Goal: Information Seeking & Learning: Learn about a topic

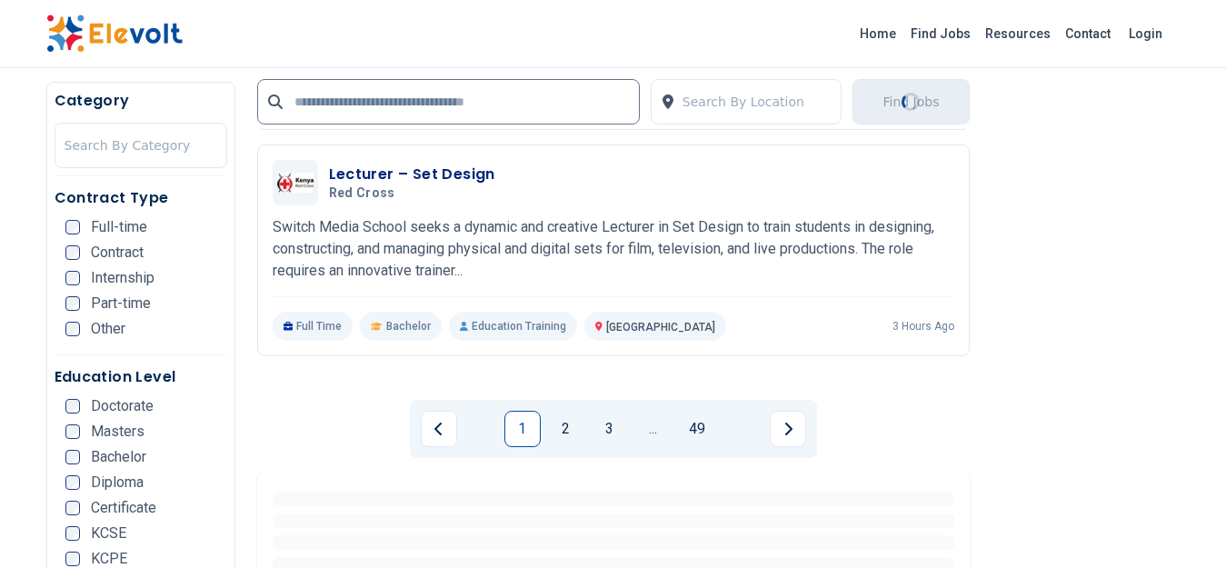
scroll to position [472, 0]
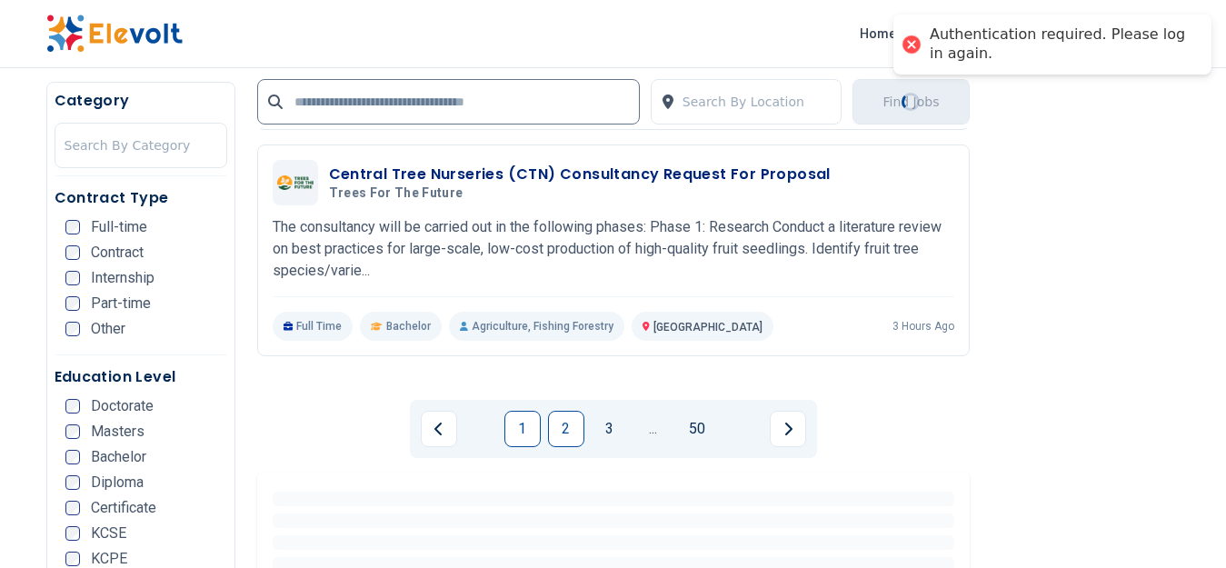
click at [562, 422] on link "2" at bounding box center [566, 429] width 36 height 36
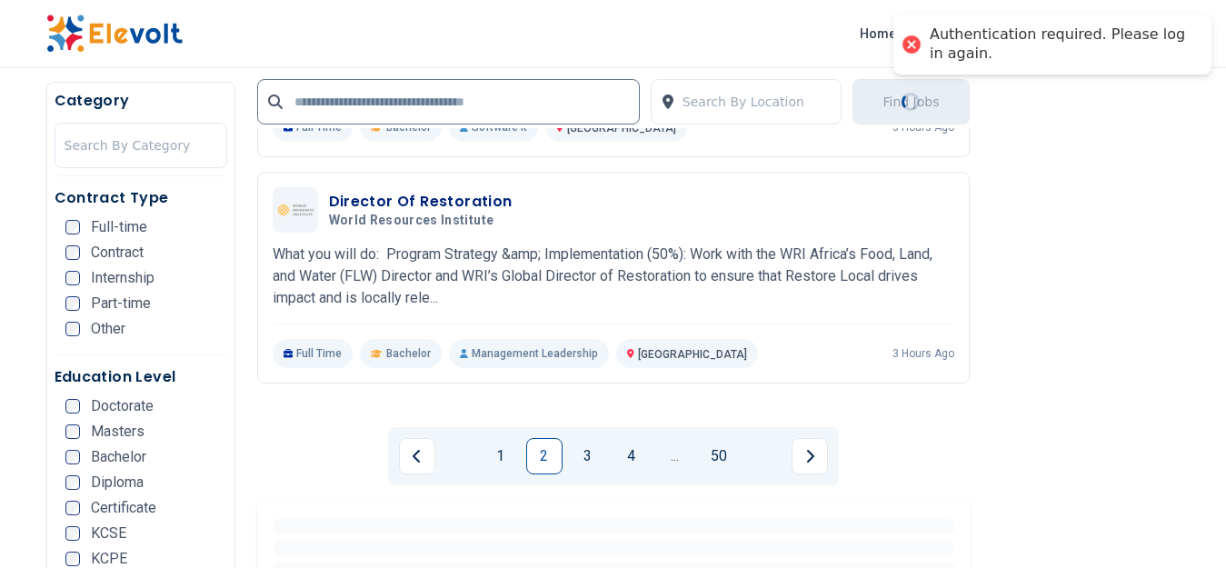
scroll to position [4270, 0]
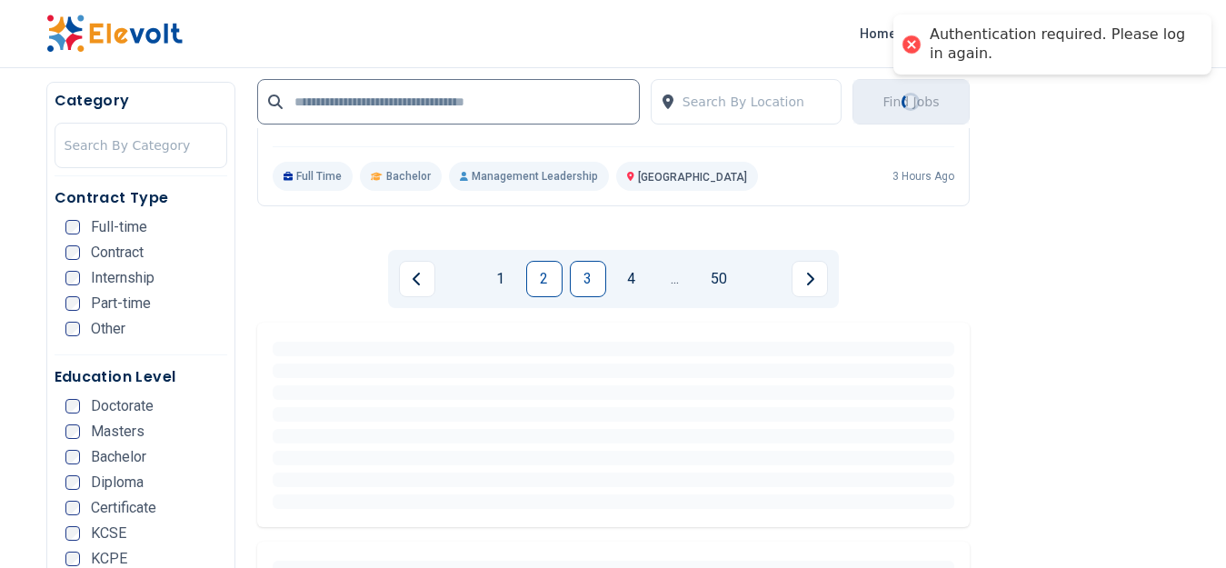
click at [591, 279] on link "3" at bounding box center [588, 279] width 36 height 36
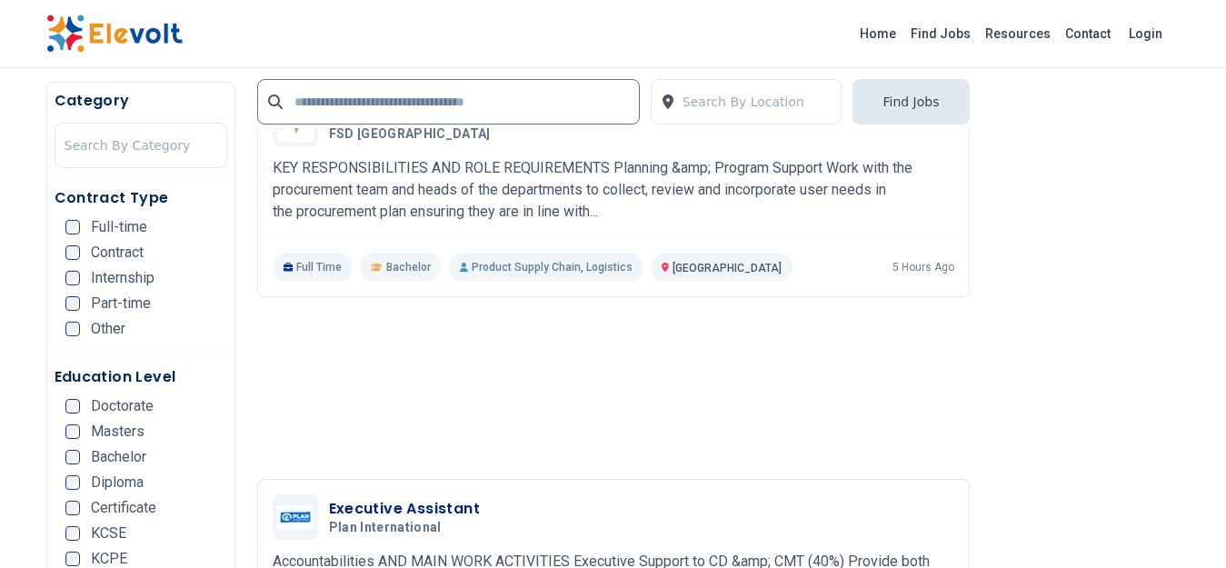
scroll to position [2544, 0]
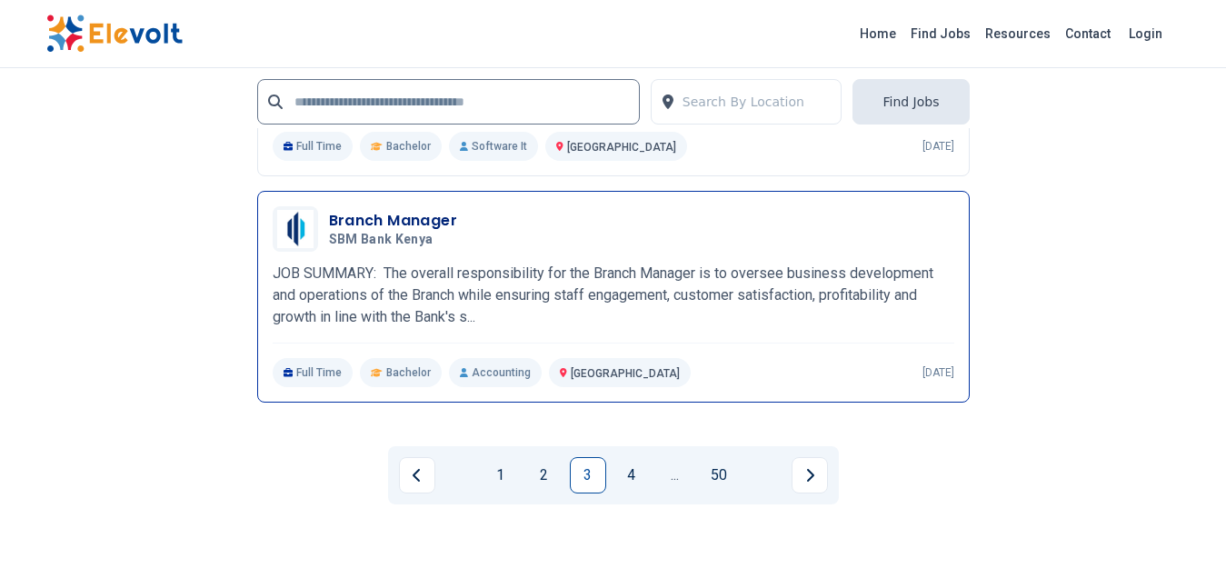
scroll to position [4089, 0]
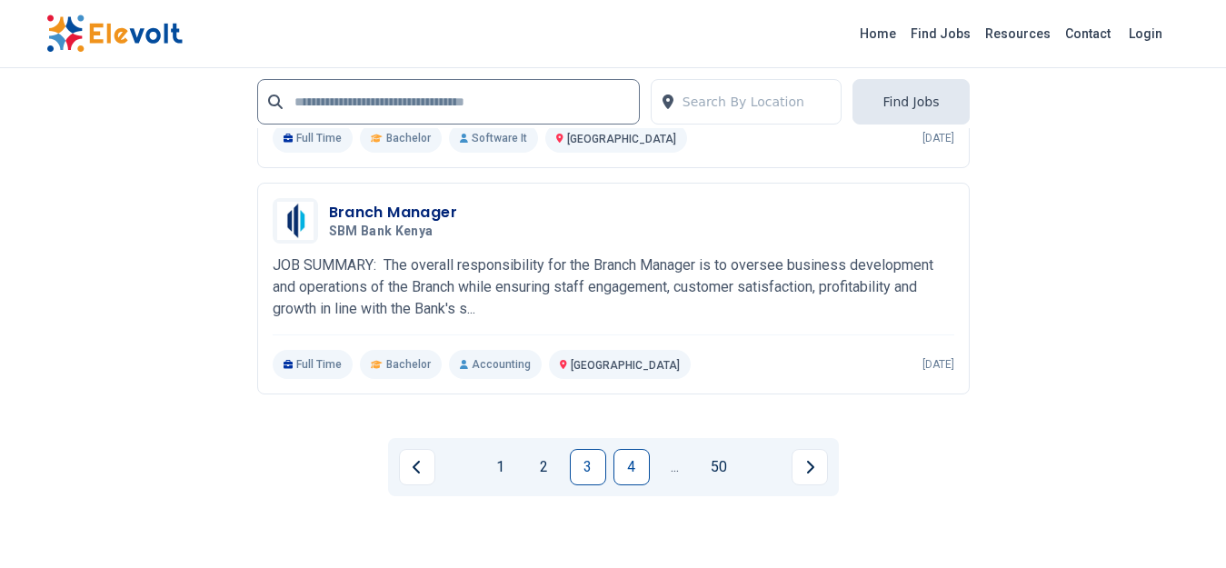
click at [630, 471] on link "4" at bounding box center [631, 467] width 36 height 36
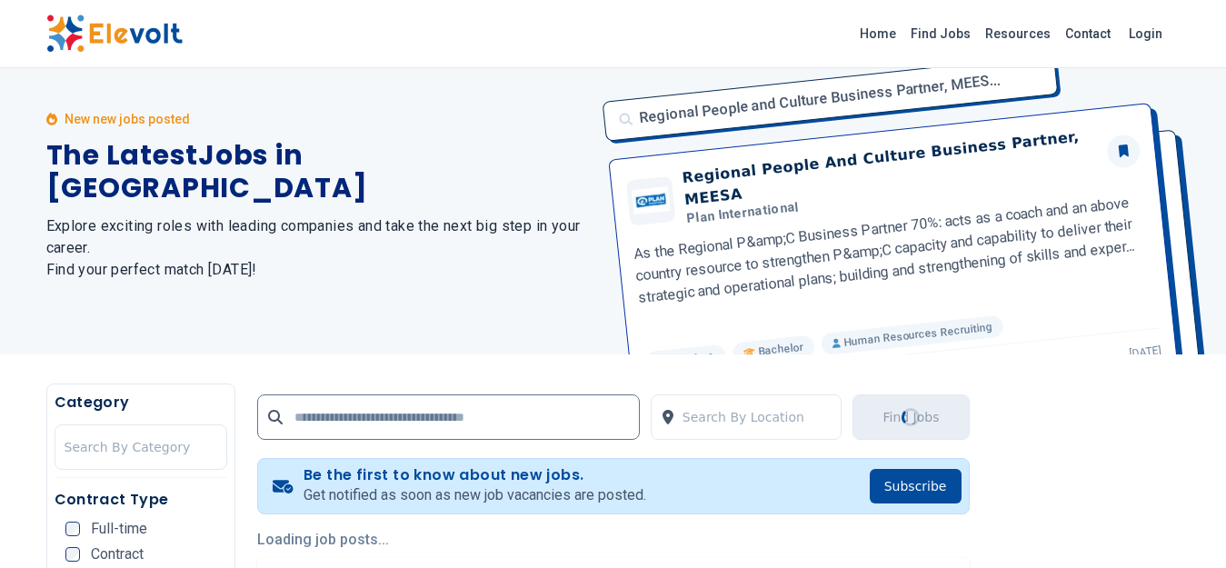
scroll to position [0, 0]
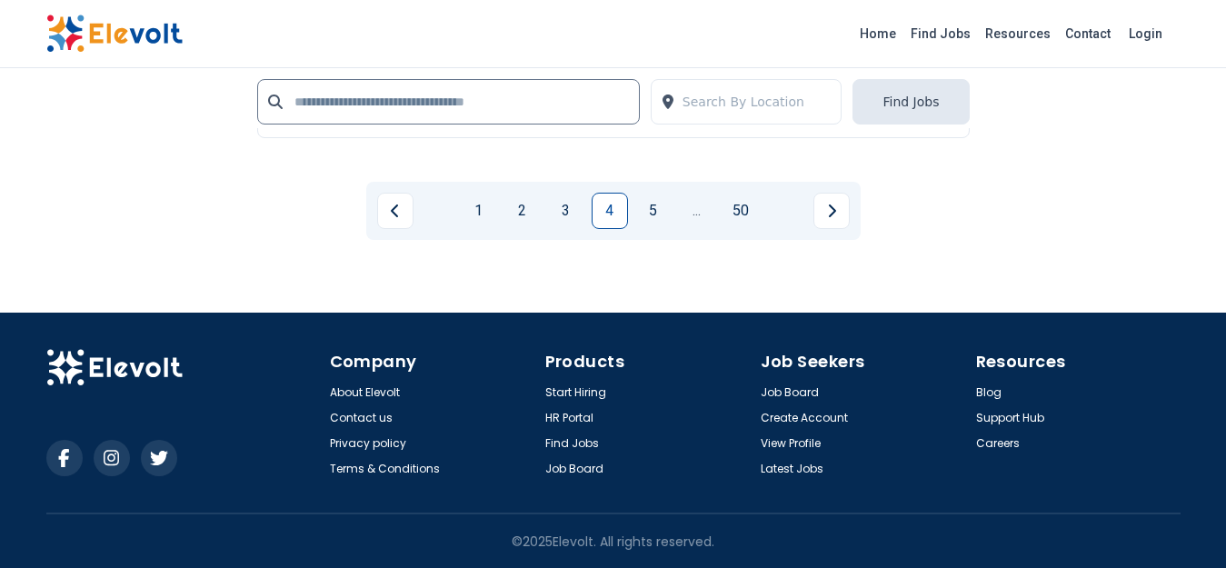
scroll to position [4406, 0]
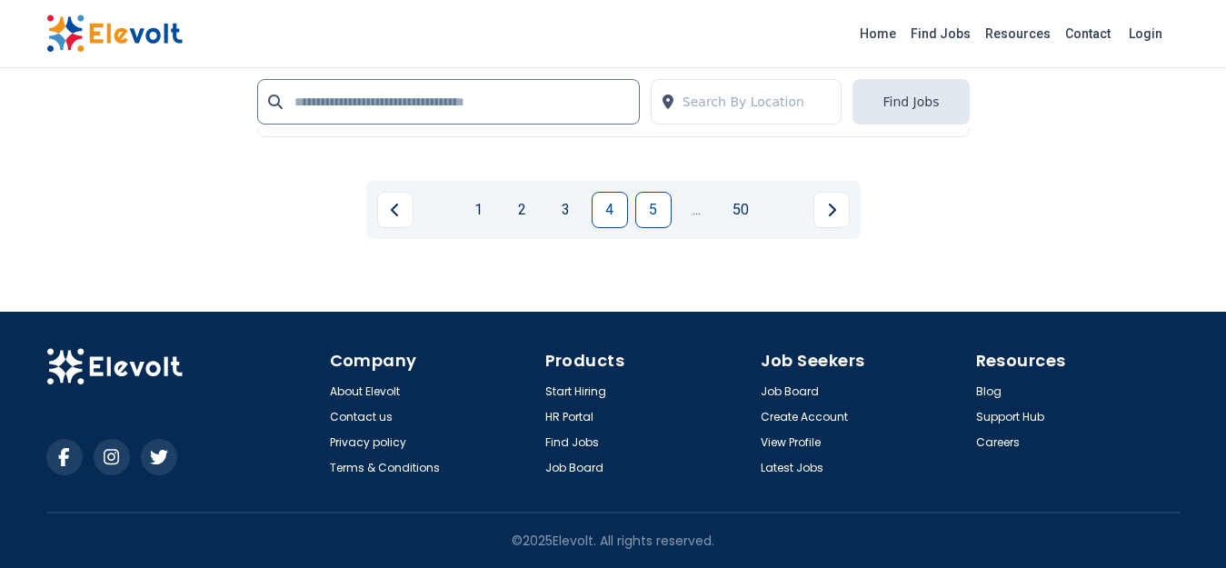
click at [658, 209] on link "5" at bounding box center [653, 210] width 36 height 36
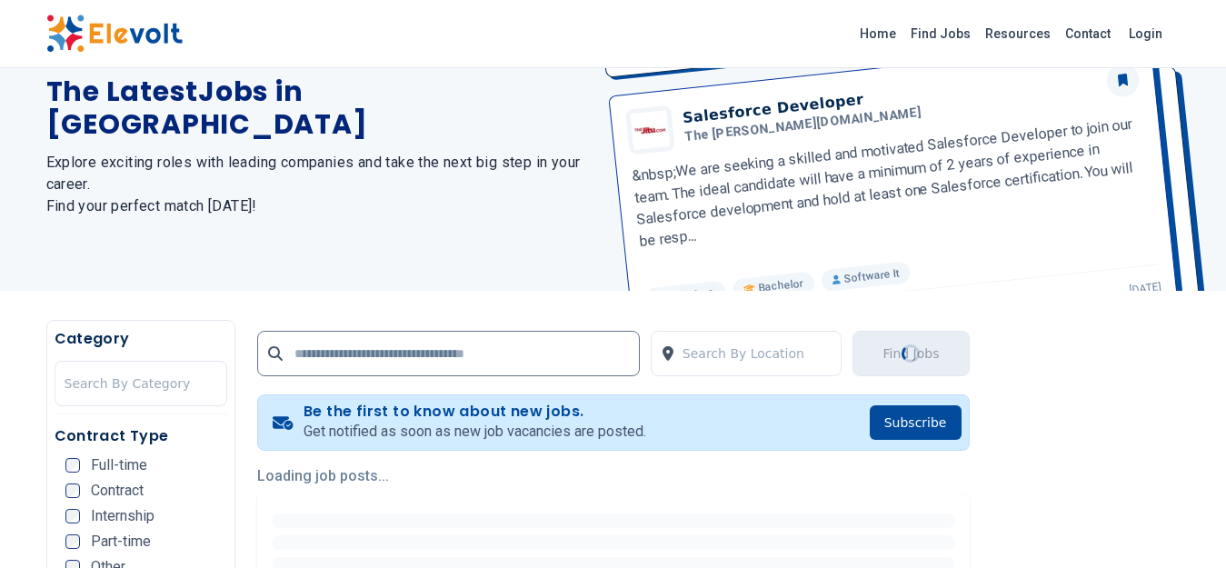
scroll to position [0, 0]
